Goal: Navigation & Orientation: Understand site structure

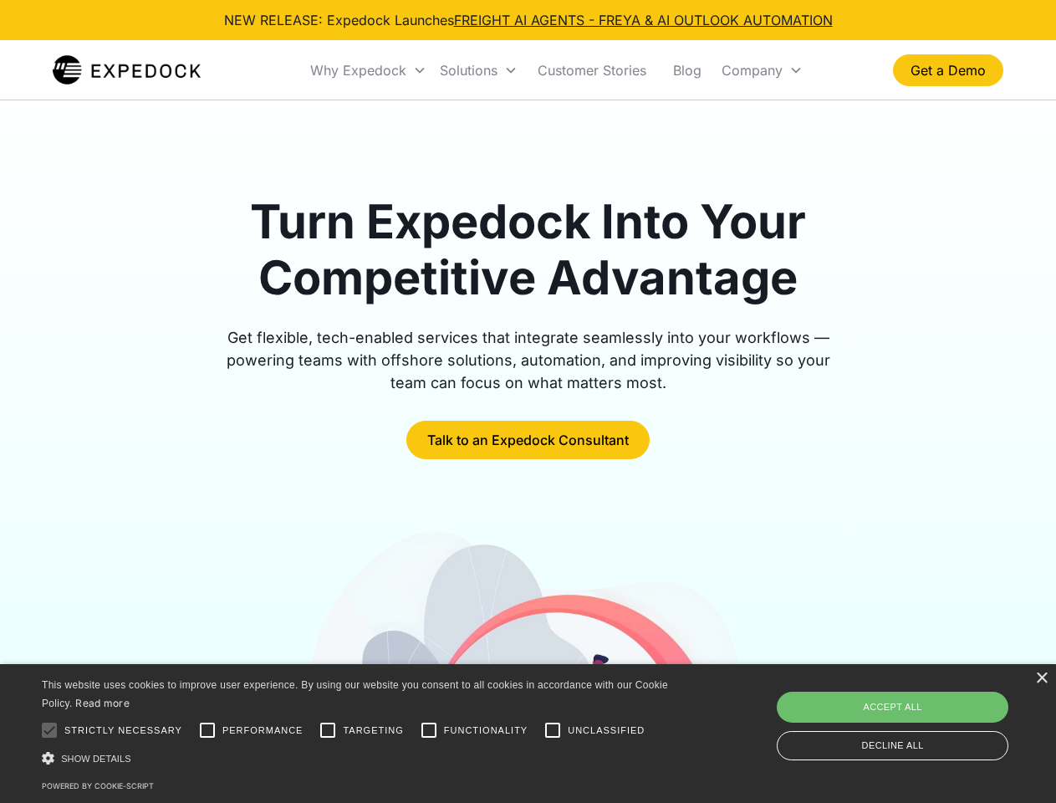
click at [369, 70] on div "Why Expedock" at bounding box center [358, 70] width 96 height 17
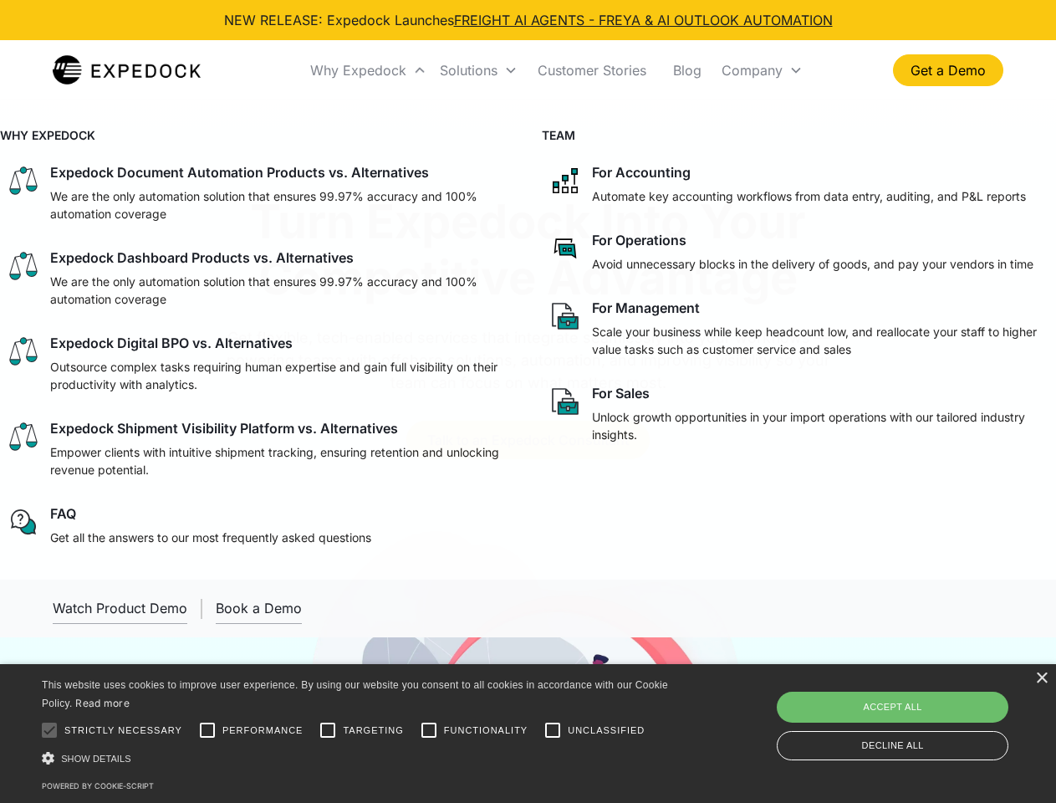
click at [478, 70] on div "Solutions" at bounding box center [469, 70] width 58 height 17
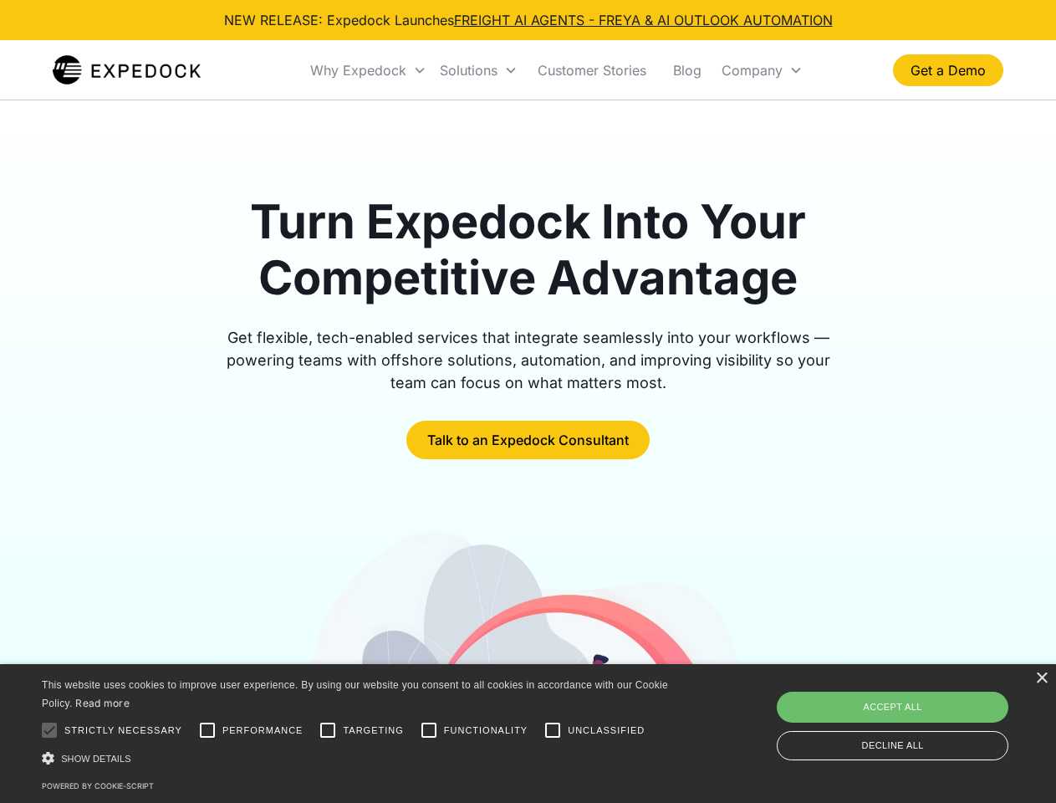
click at [762, 70] on div "Company" at bounding box center [752, 70] width 61 height 17
click at [49, 730] on div at bounding box center [49, 729] width 33 height 33
click at [207, 730] on input "Performance" at bounding box center [207, 729] width 33 height 33
checkbox input "true"
click at [328, 730] on input "Targeting" at bounding box center [327, 729] width 33 height 33
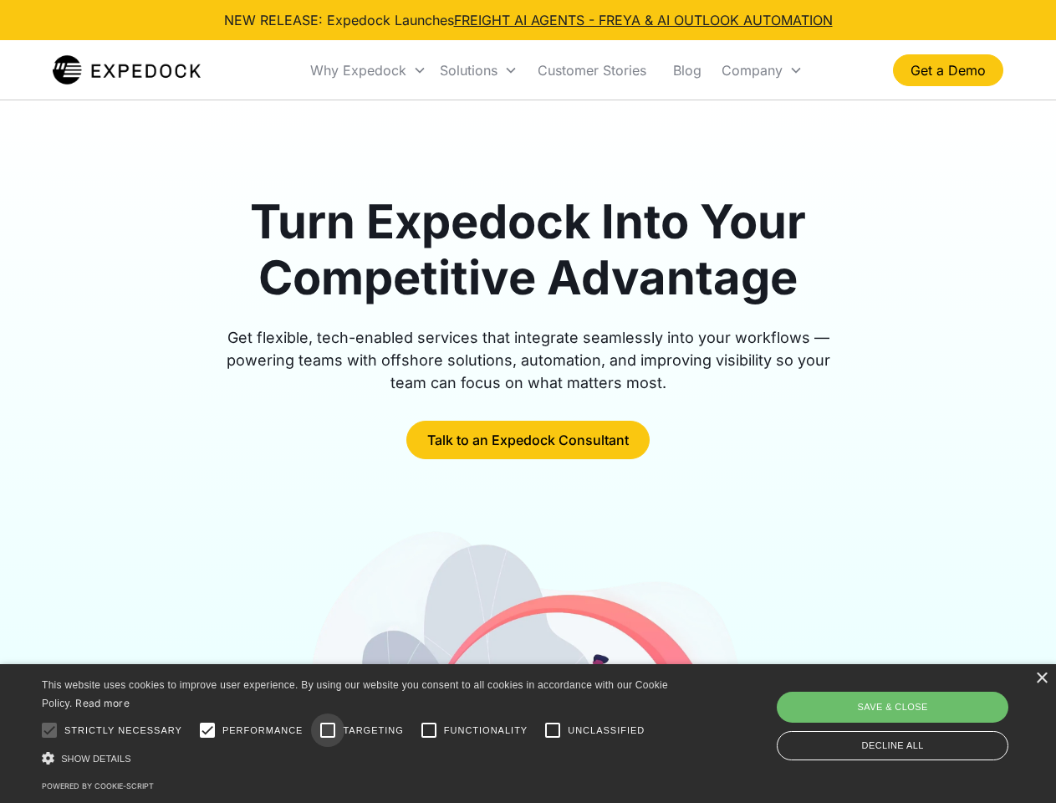
checkbox input "true"
click at [429, 730] on input "Functionality" at bounding box center [428, 729] width 33 height 33
checkbox input "true"
click at [553, 730] on input "Unclassified" at bounding box center [552, 729] width 33 height 33
checkbox input "true"
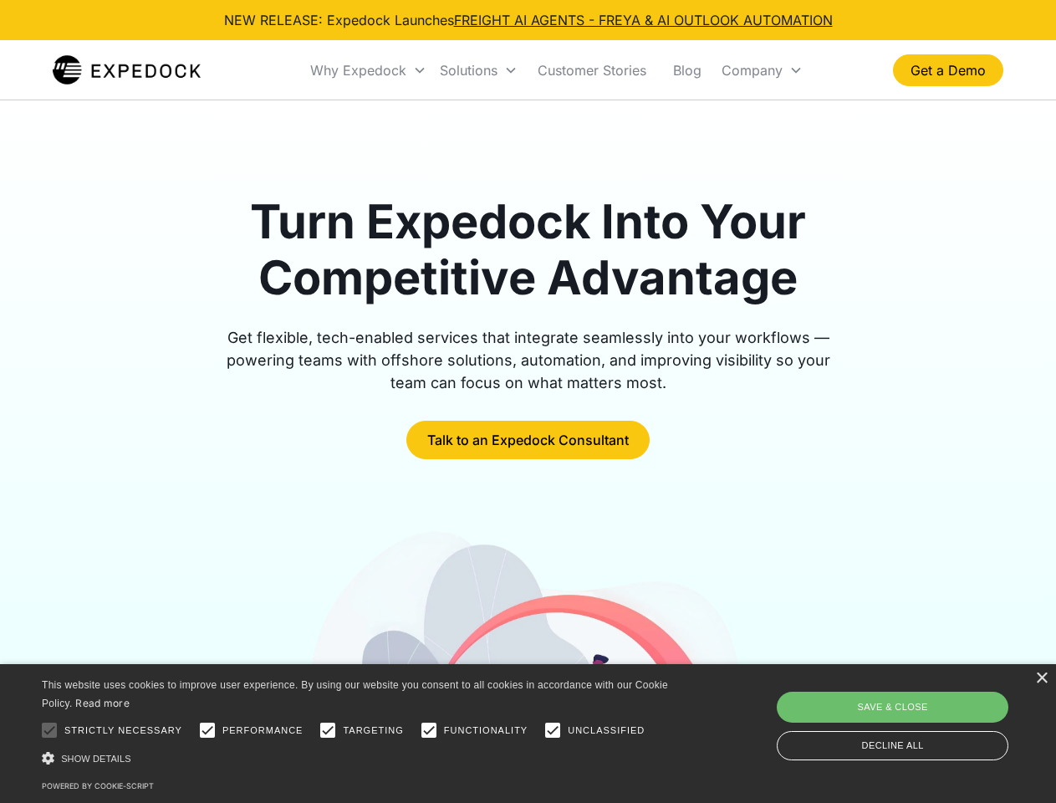
click at [358, 758] on div "Show details Hide details" at bounding box center [358, 758] width 632 height 18
